Goal: Transaction & Acquisition: Obtain resource

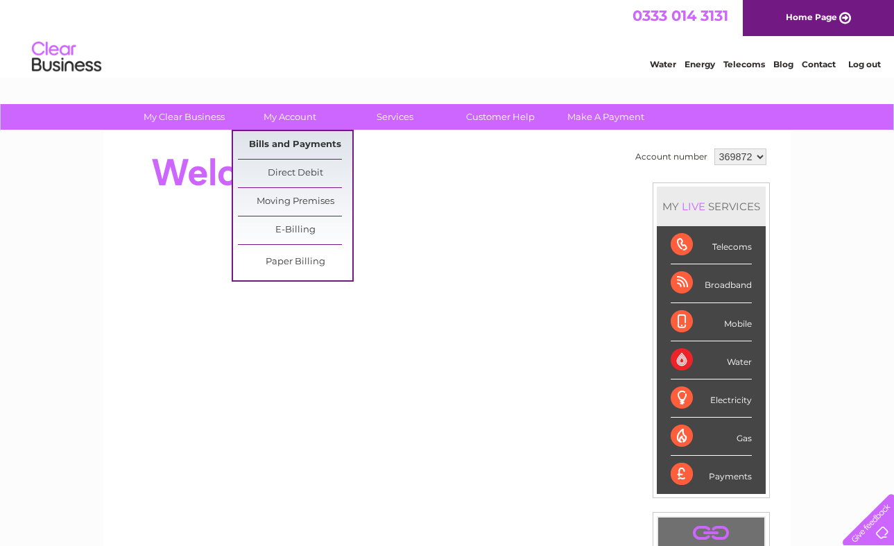
click at [299, 141] on link "Bills and Payments" at bounding box center [295, 145] width 114 height 28
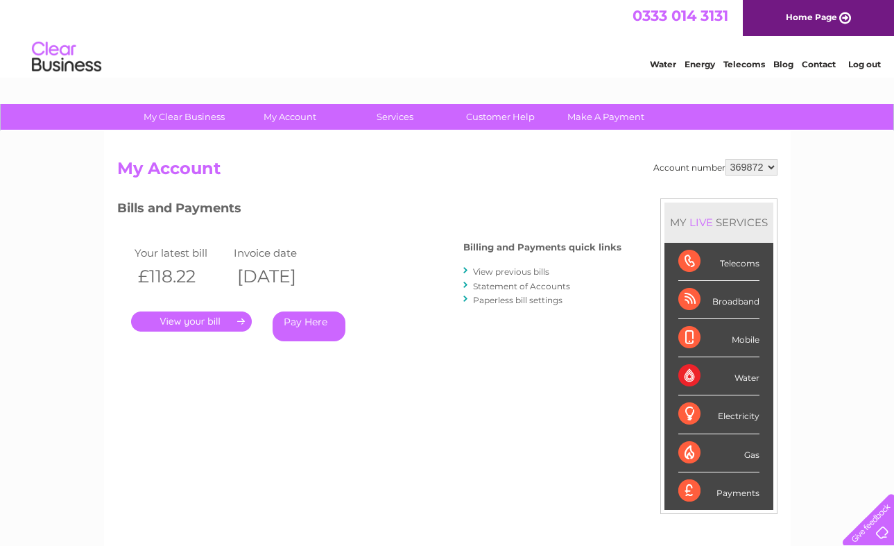
click at [195, 318] on link "." at bounding box center [191, 321] width 121 height 20
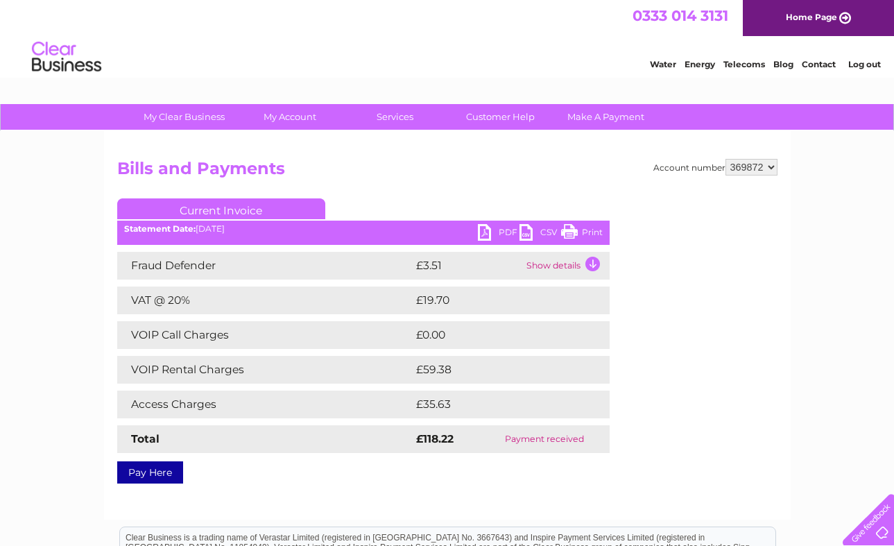
click at [493, 230] on link "PDF" at bounding box center [499, 234] width 42 height 20
click at [483, 232] on link "PDF" at bounding box center [499, 234] width 42 height 20
